Goal: Navigation & Orientation: Find specific page/section

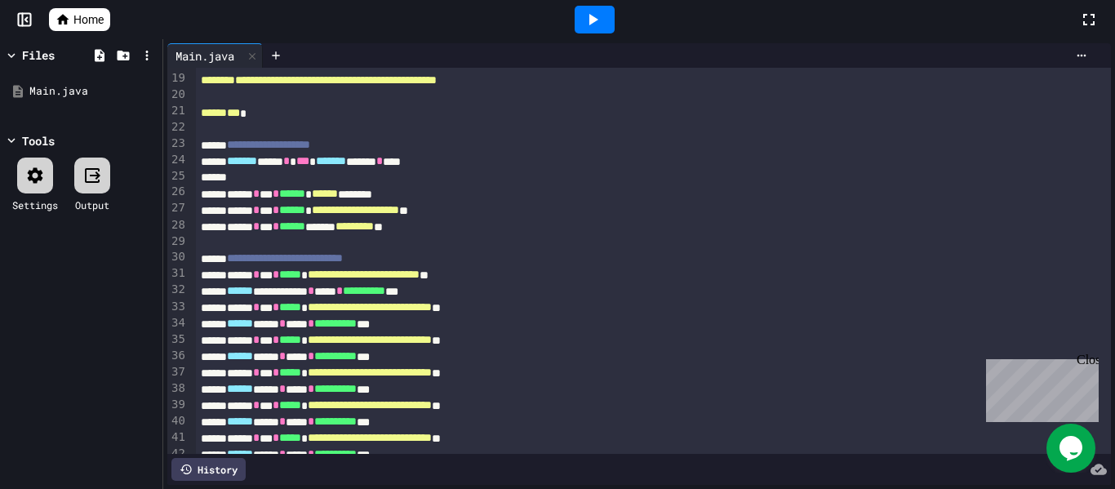
scroll to position [300, 0]
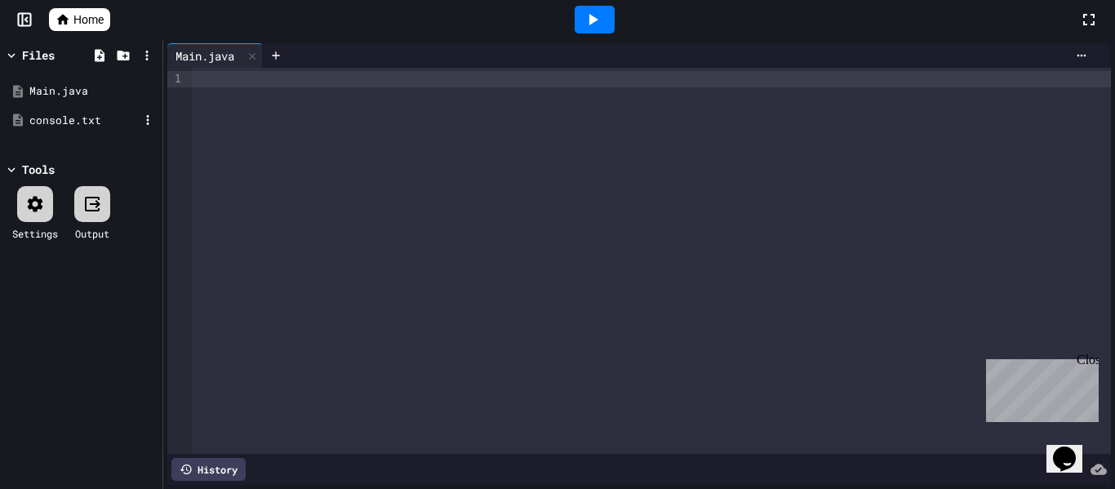
click at [70, 122] on div "console.txt" at bounding box center [83, 121] width 109 height 16
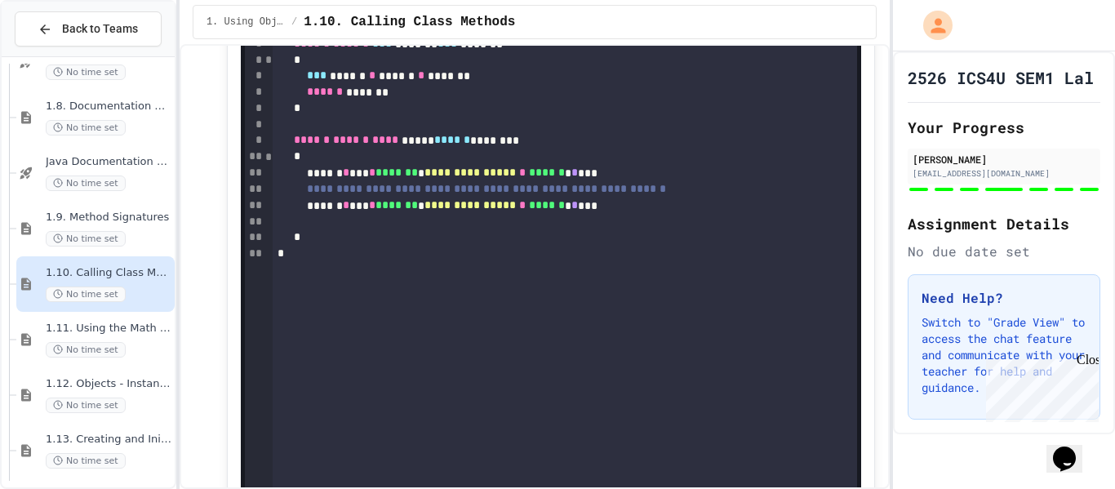
scroll to position [2440, 0]
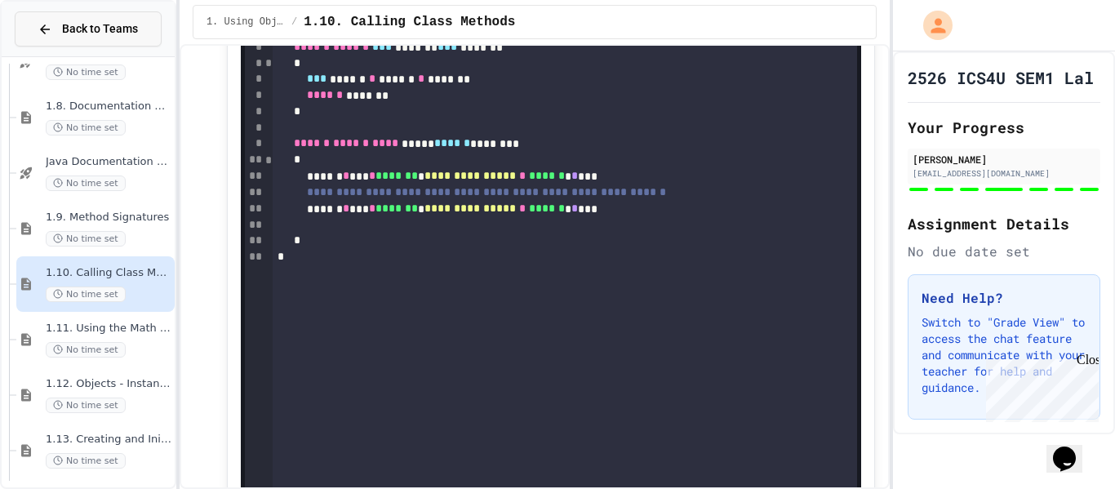
click at [44, 33] on icon at bounding box center [45, 29] width 15 height 15
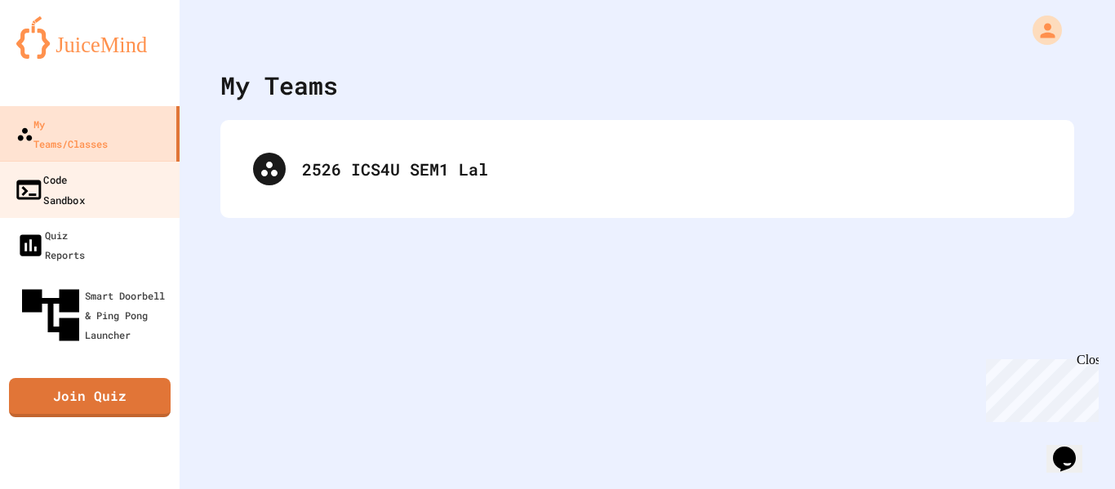
click at [85, 169] on div "Code Sandbox" at bounding box center [49, 189] width 71 height 40
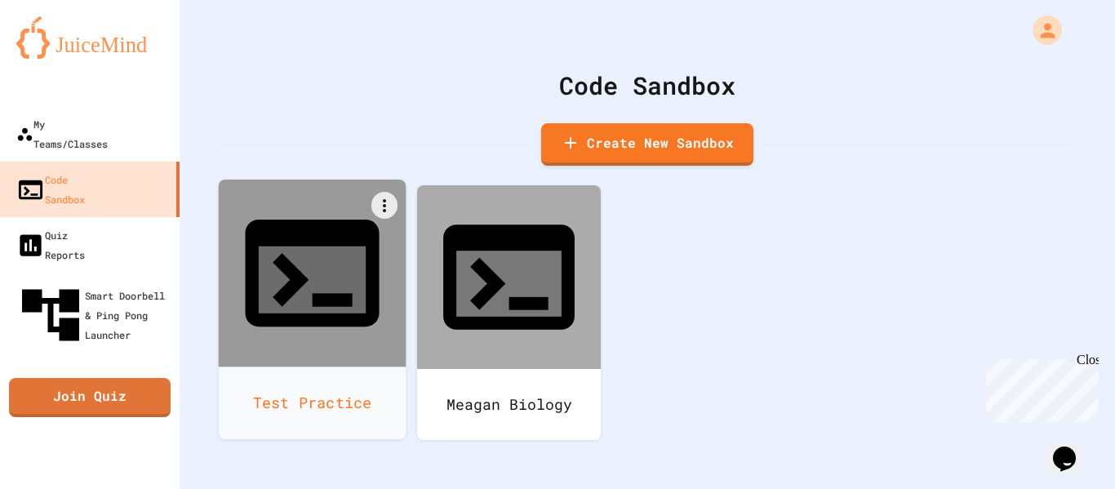
click at [354, 367] on div "Test Practice" at bounding box center [313, 403] width 188 height 73
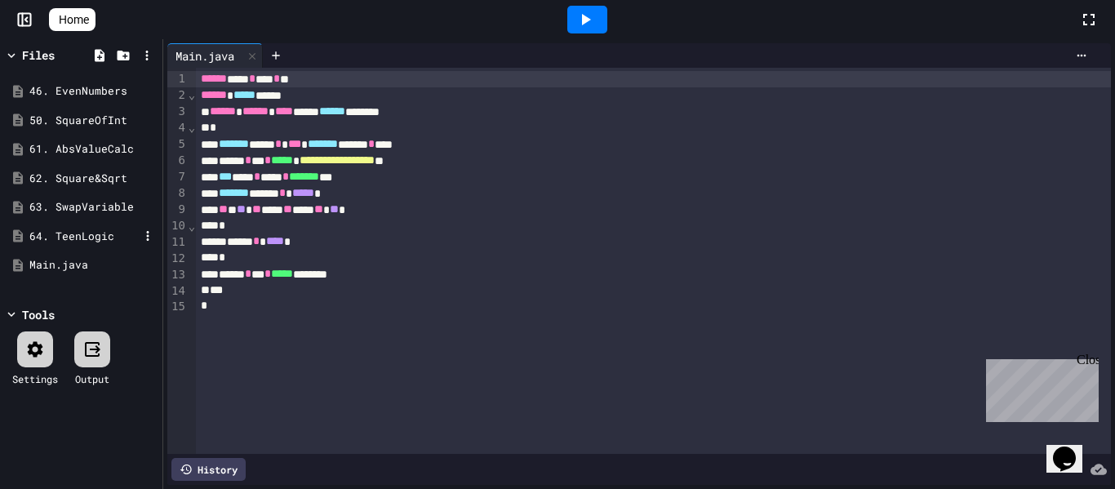
click at [105, 234] on div "64. TeenLogic" at bounding box center [83, 237] width 109 height 16
